Goal: Information Seeking & Learning: Learn about a topic

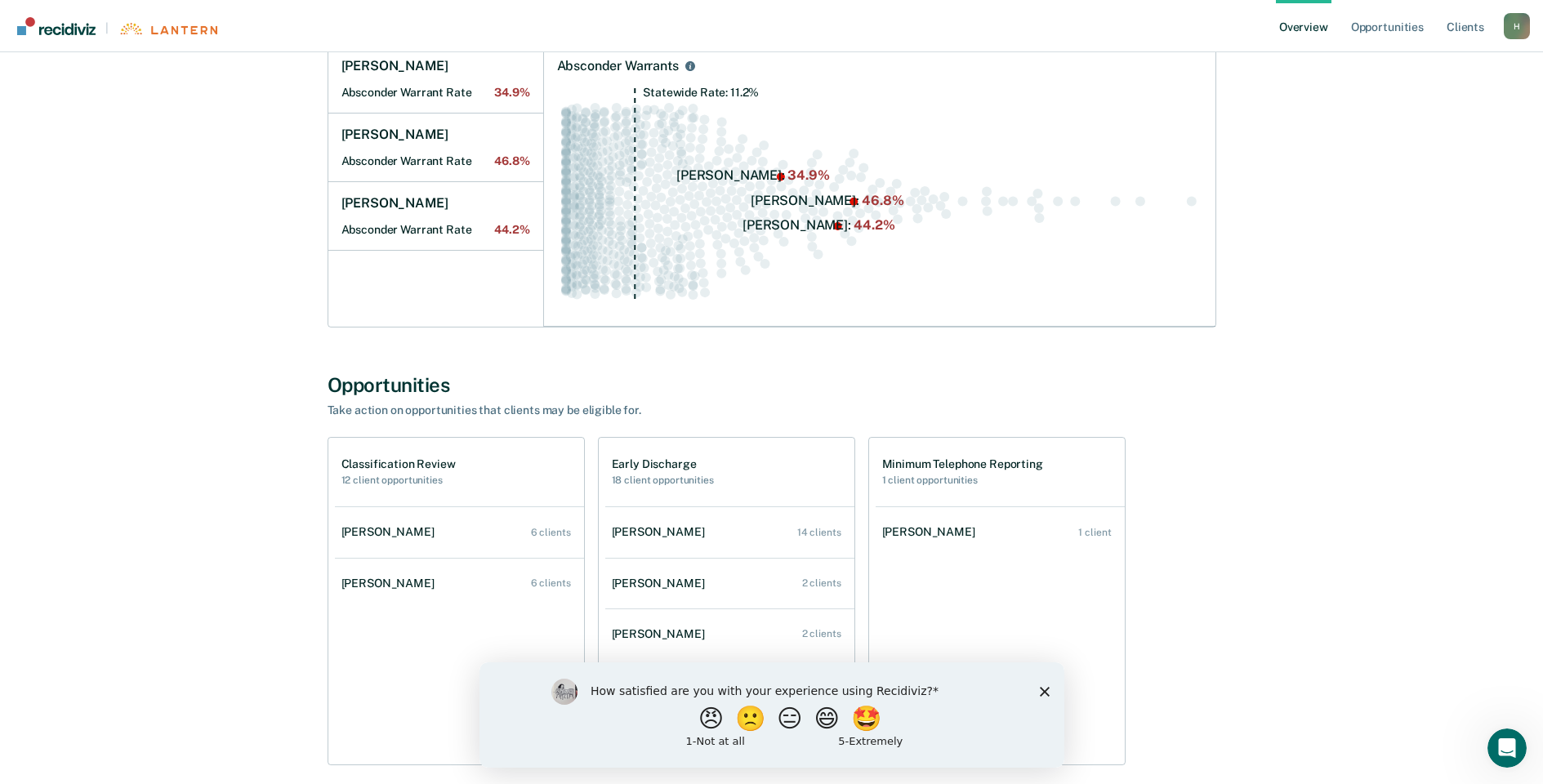
scroll to position [245, 0]
click at [394, 587] on div "[PERSON_NAME]" at bounding box center [391, 583] width 100 height 14
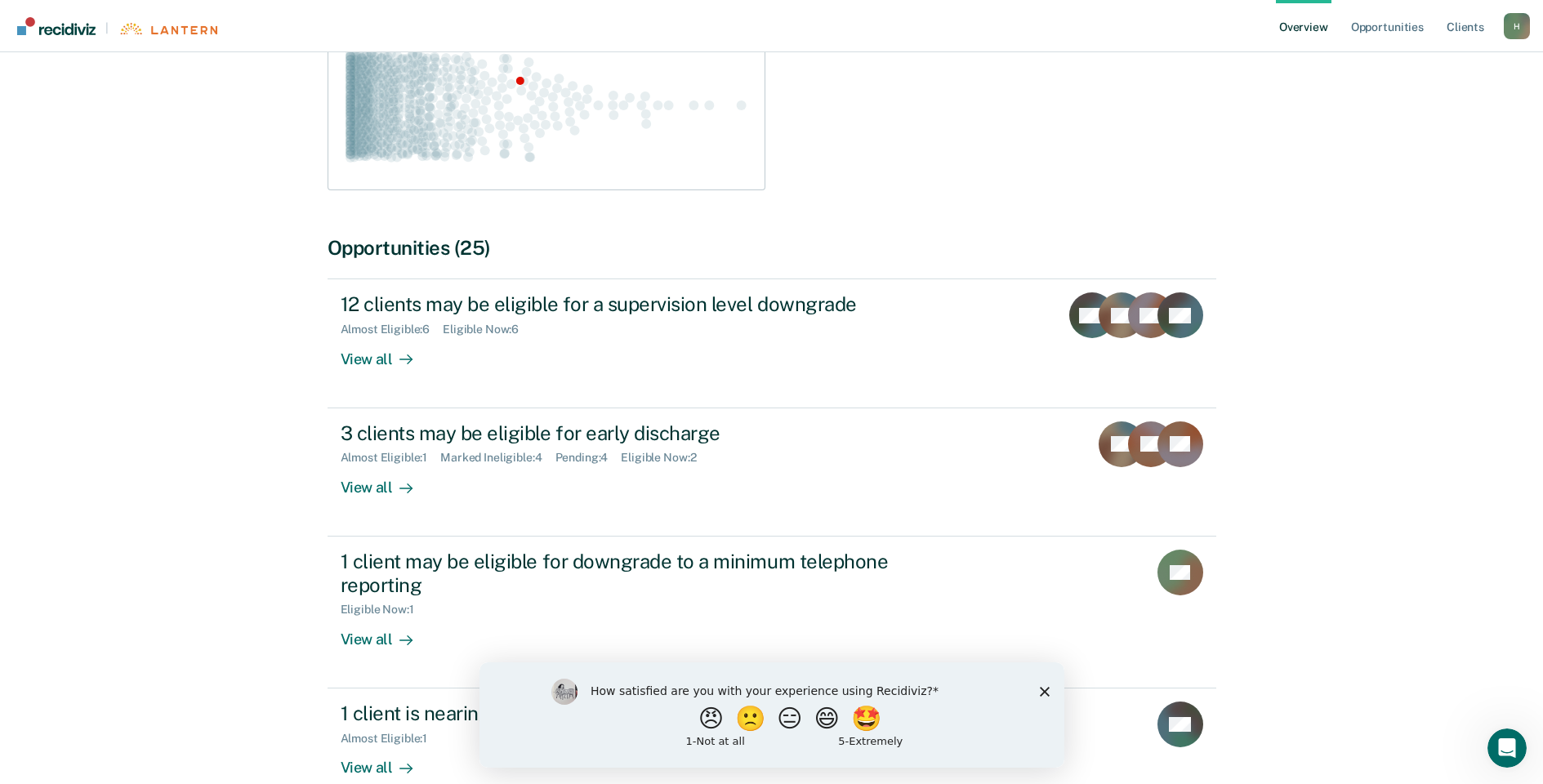
scroll to position [409, 0]
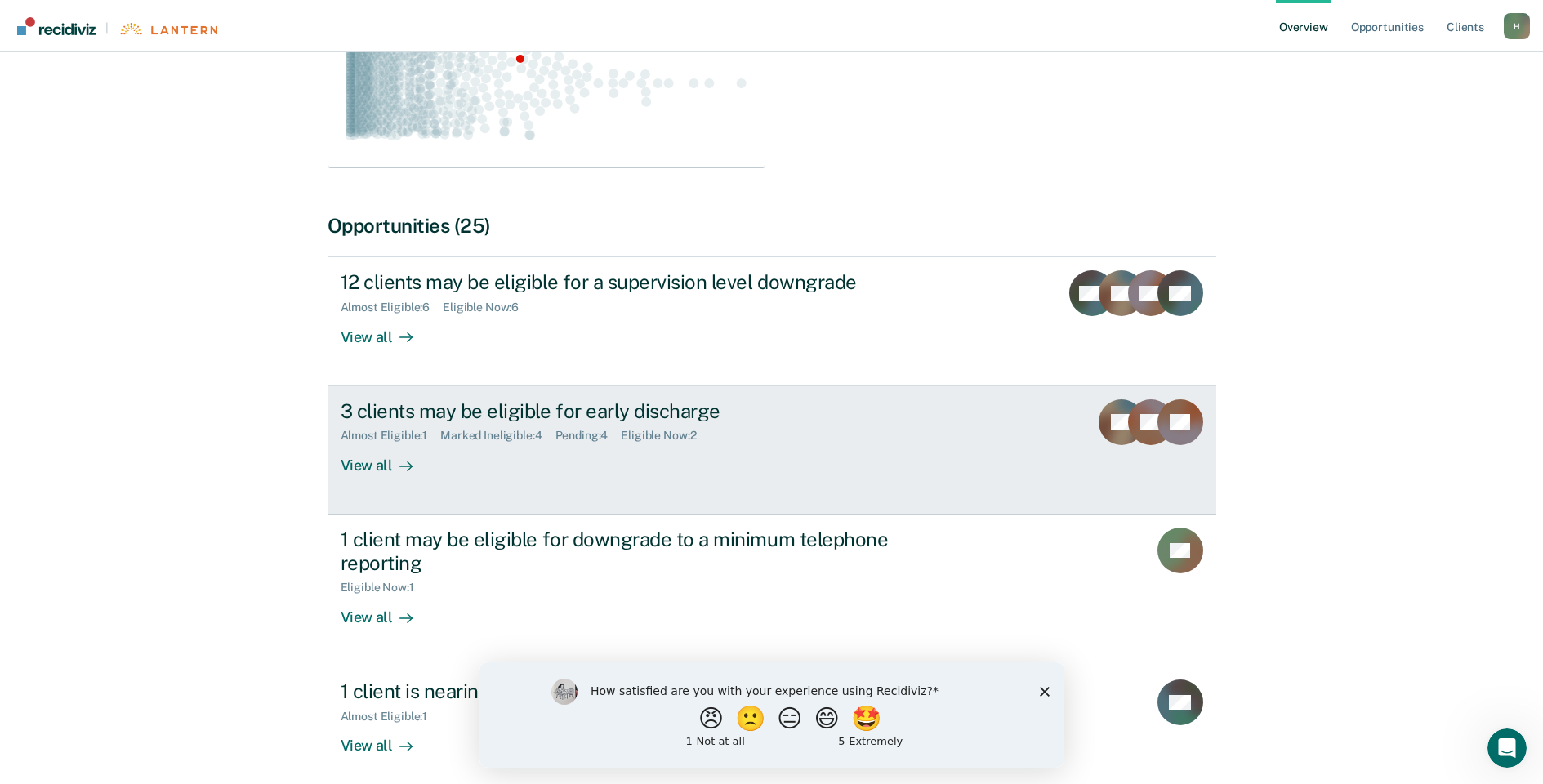
click at [467, 400] on div "3 clients may be eligible for early discharge" at bounding box center [628, 411] width 574 height 23
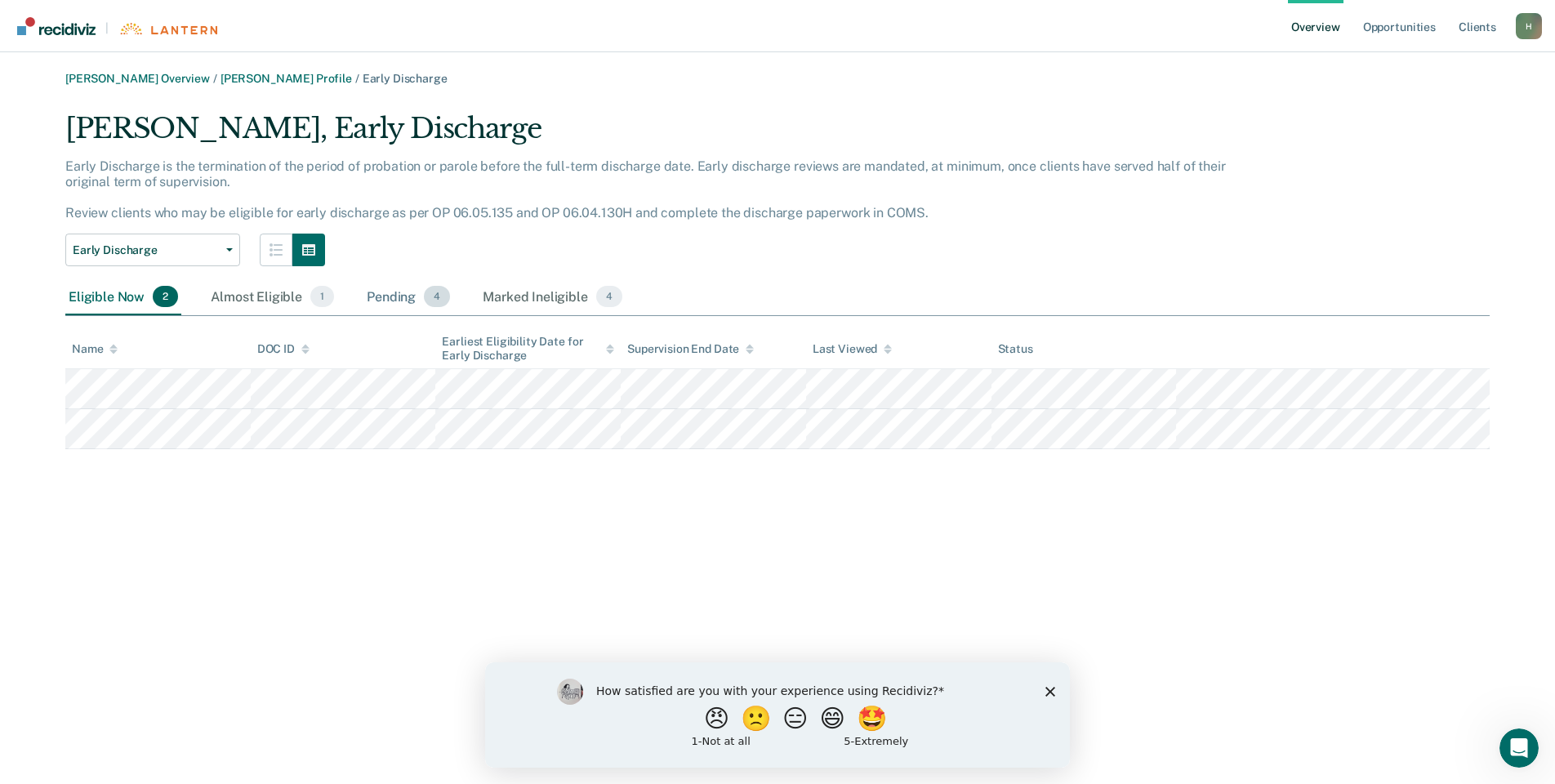
click at [392, 303] on div "Pending 4" at bounding box center [408, 296] width 90 height 36
